Goal: Understand process/instructions: Learn how to perform a task or action

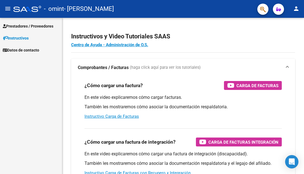
click at [45, 24] on span "Prestadores / Proveedores" at bounding box center [28, 26] width 51 height 6
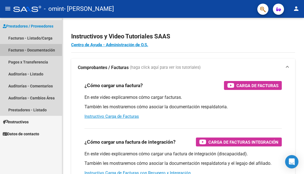
click at [30, 52] on link "Facturas - Documentación" at bounding box center [31, 50] width 62 height 12
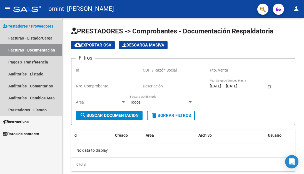
click at [23, 24] on span "Prestadores / Proveedores" at bounding box center [28, 26] width 51 height 6
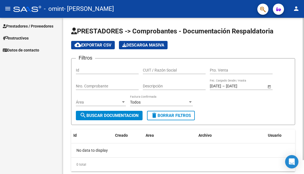
click at [116, 30] on span "PRESTADORES -> Comprobantes - Documentación Respaldatoria" at bounding box center [172, 31] width 202 height 8
click at [293, 9] on mat-icon "person" at bounding box center [296, 8] width 7 height 7
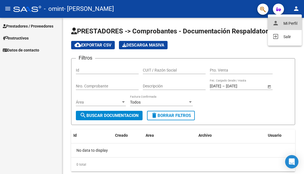
click at [291, 23] on button "person Mi Perfil" at bounding box center [285, 23] width 34 height 13
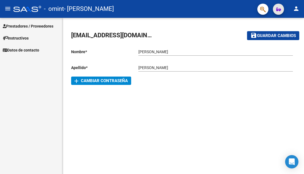
click at [283, 8] on button "button" at bounding box center [278, 9] width 11 height 11
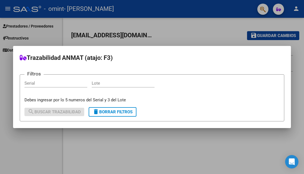
click at [187, 42] on div at bounding box center [152, 87] width 304 height 174
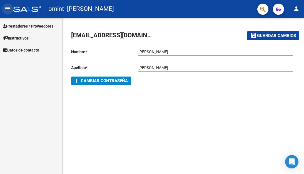
click at [6, 10] on mat-icon "menu" at bounding box center [7, 8] width 7 height 7
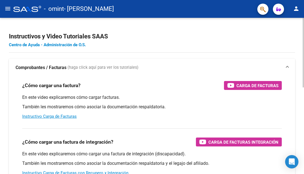
click at [67, 46] on link "Centro de Ayuda - Administración de O.S." at bounding box center [47, 44] width 77 height 5
click at [39, 115] on link "Instructivo Carga de Facturas" at bounding box center [49, 116] width 55 height 5
